Goal: Information Seeking & Learning: Find specific fact

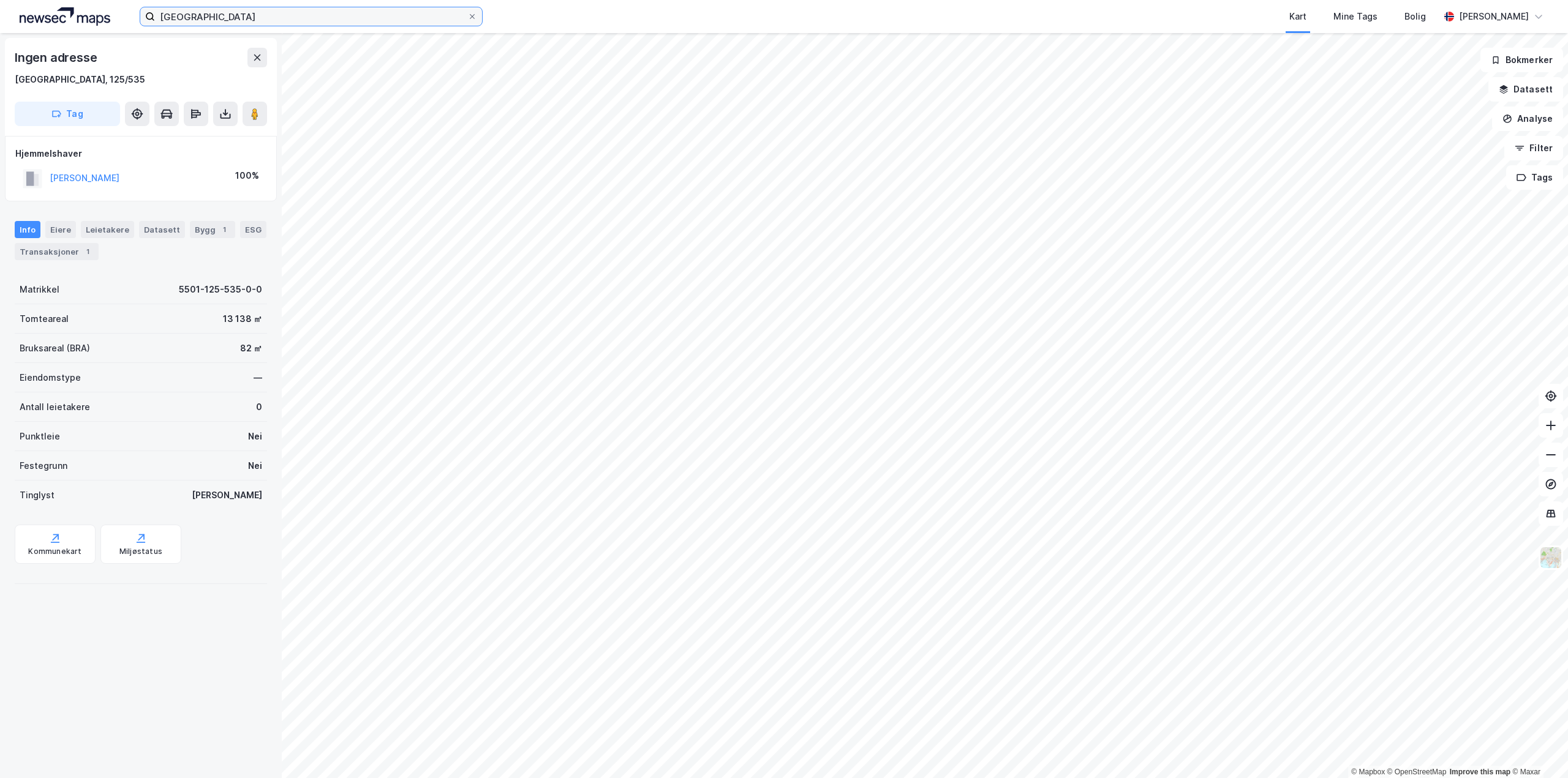
drag, startPoint x: 201, startPoint y: 7, endPoint x: 204, endPoint y: 13, distance: 6.7
click at [202, 8] on input "[GEOGRAPHIC_DATA]" at bounding box center [311, 16] width 312 height 19
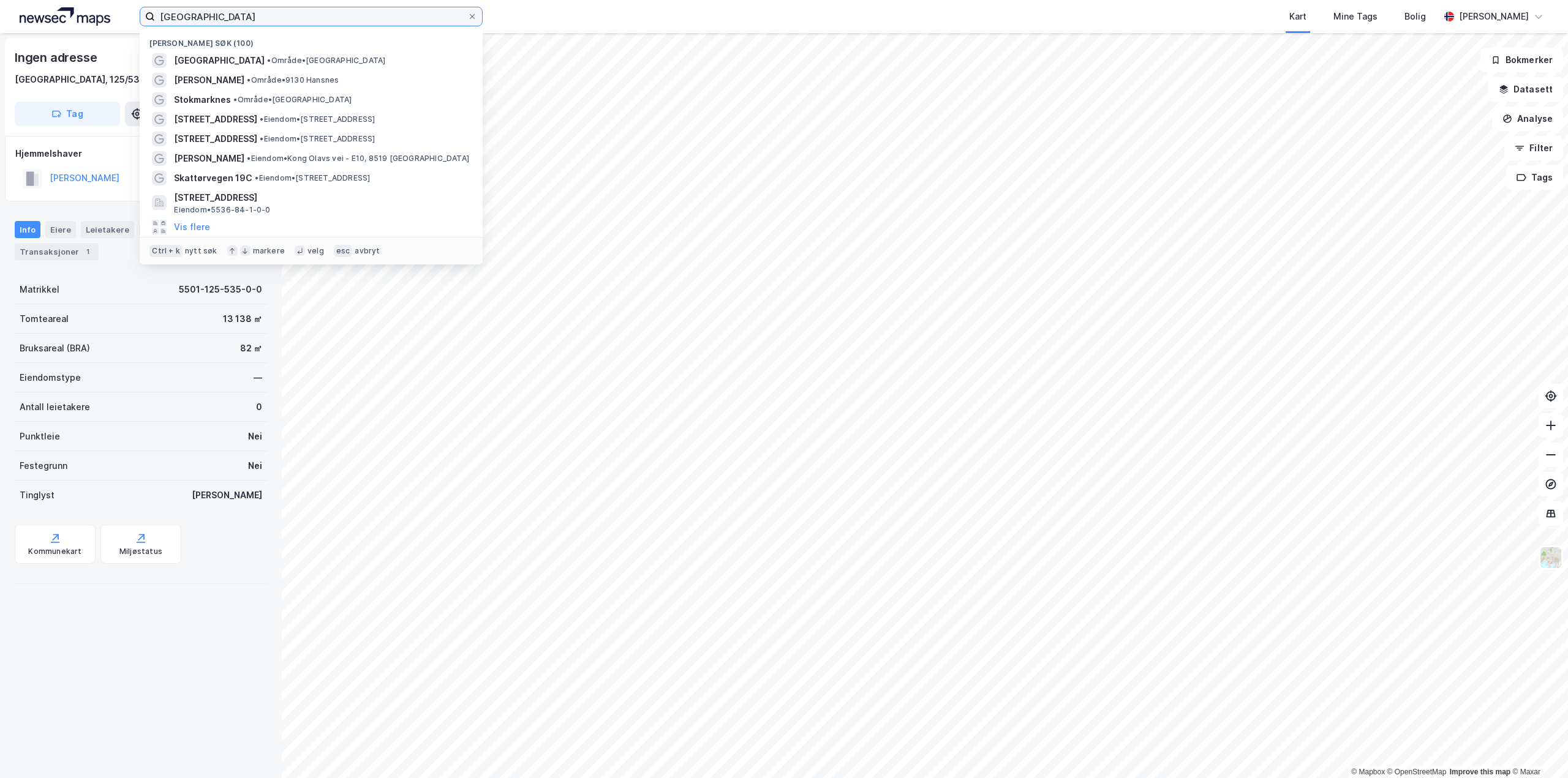
drag, startPoint x: 205, startPoint y: 14, endPoint x: 95, endPoint y: 22, distance: 110.3
click at [95, 22] on div "tromsø Nylige søk (100) [GEOGRAPHIC_DATA] • Område • Tromsø Hansnes • Område • …" at bounding box center [784, 16] width 1568 height 33
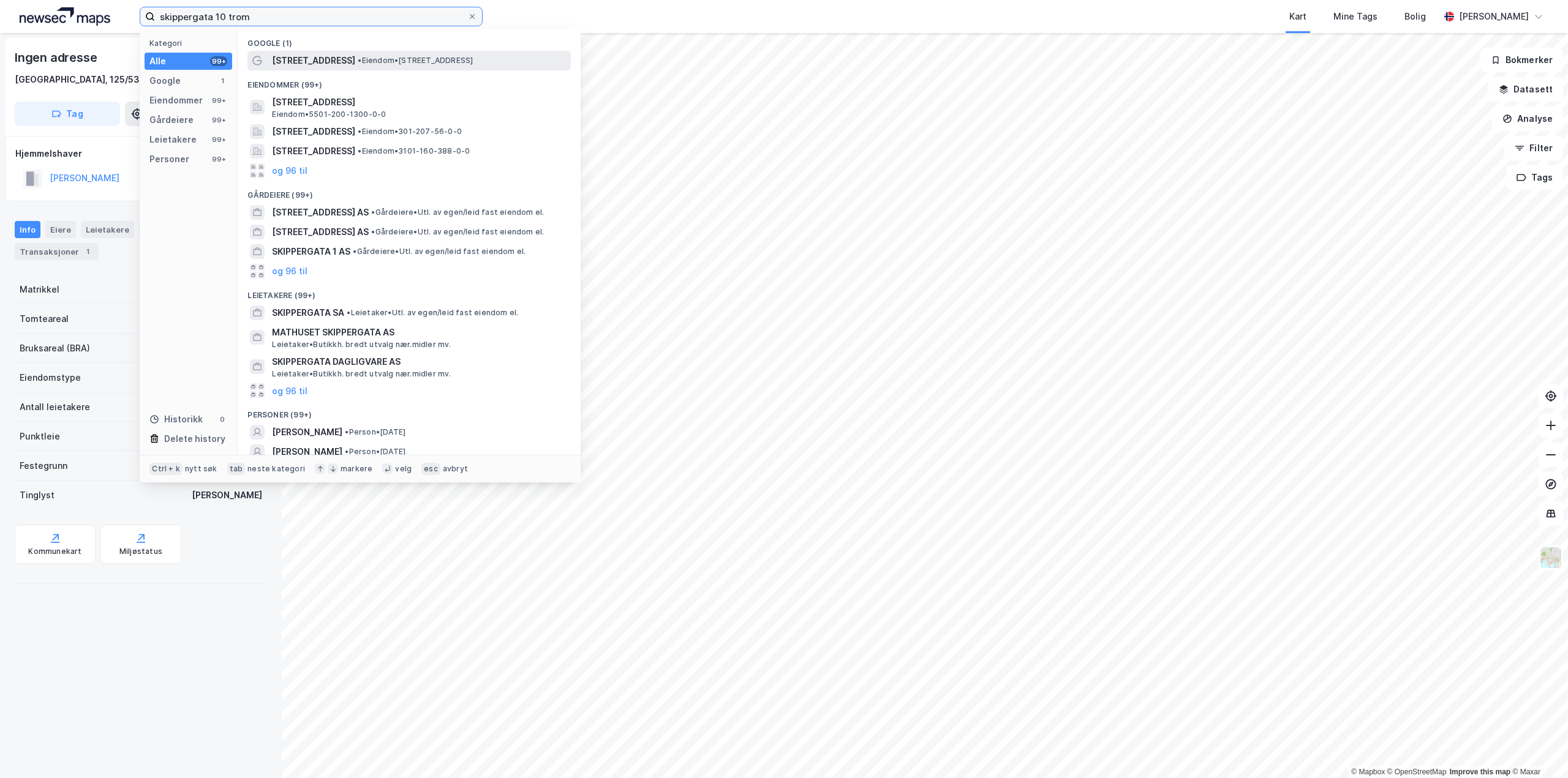
type input "skippergata 10 trom"
click at [287, 62] on span "[STREET_ADDRESS]" at bounding box center [313, 60] width 83 height 14
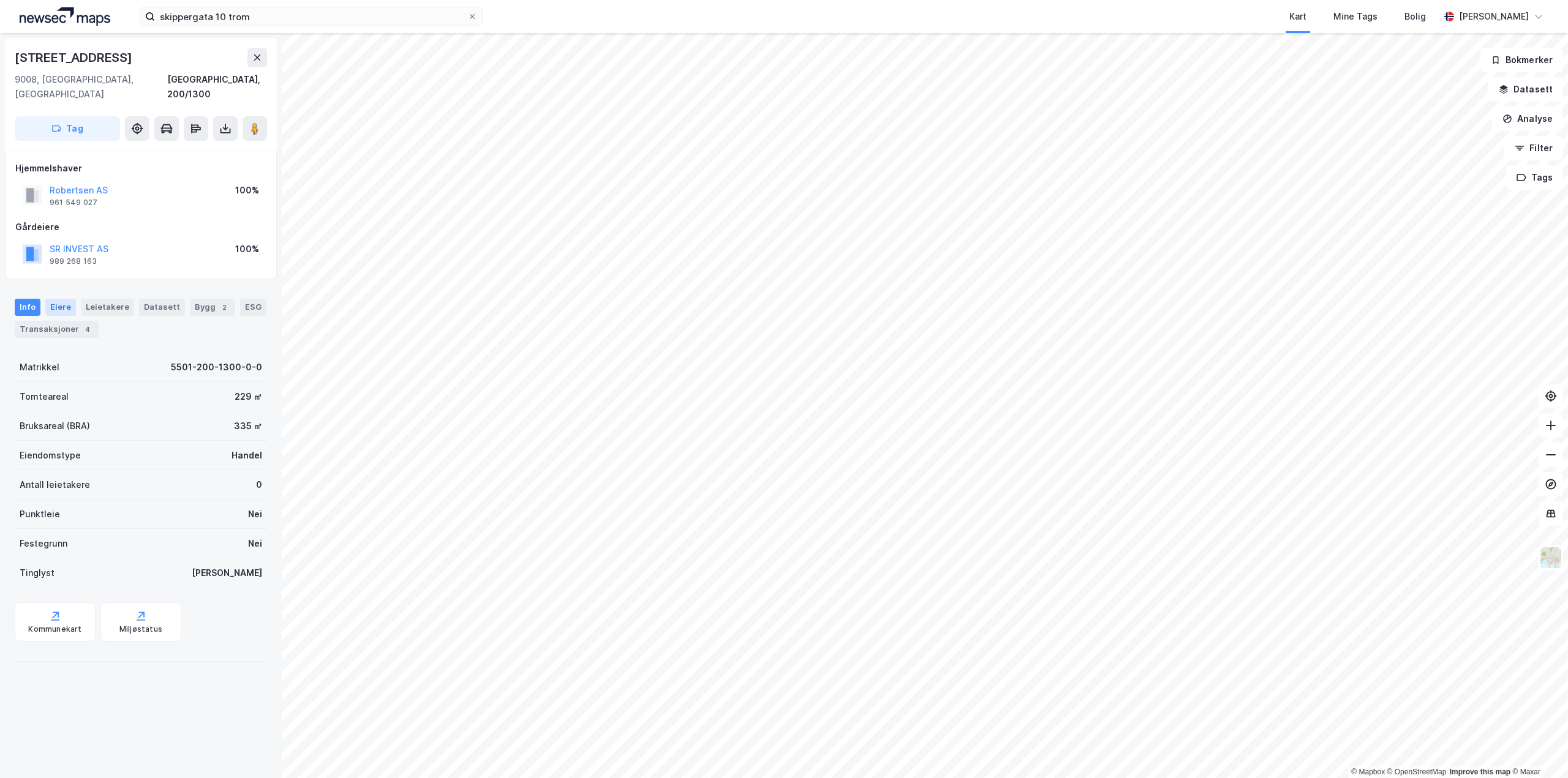
click at [64, 299] on div "Eiere" at bounding box center [60, 308] width 31 height 17
